Goal: Transaction & Acquisition: Book appointment/travel/reservation

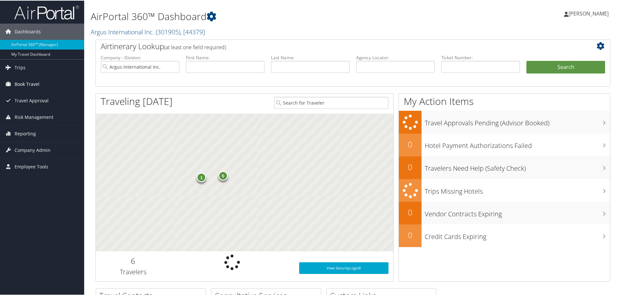
click at [27, 86] on span "Book Travel" at bounding box center [27, 83] width 25 height 16
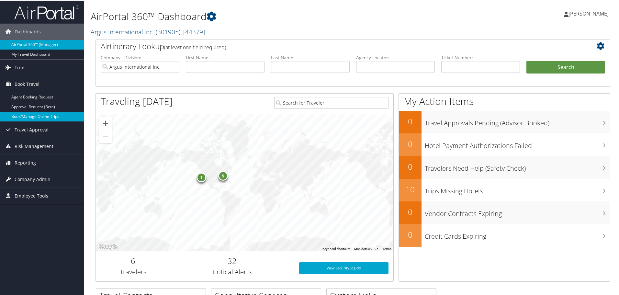
click at [25, 114] on link "Book/Manage Online Trips" at bounding box center [42, 116] width 84 height 10
